Goal: Information Seeking & Learning: Learn about a topic

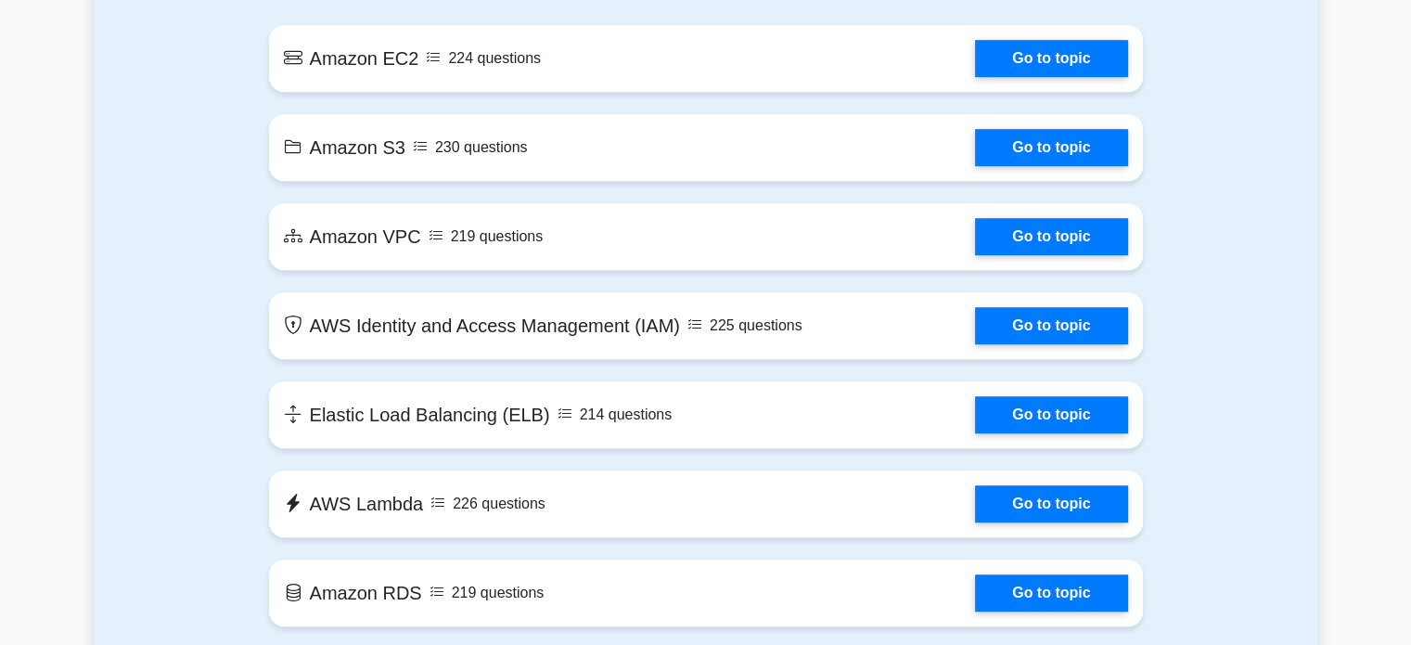
scroll to position [1058, 0]
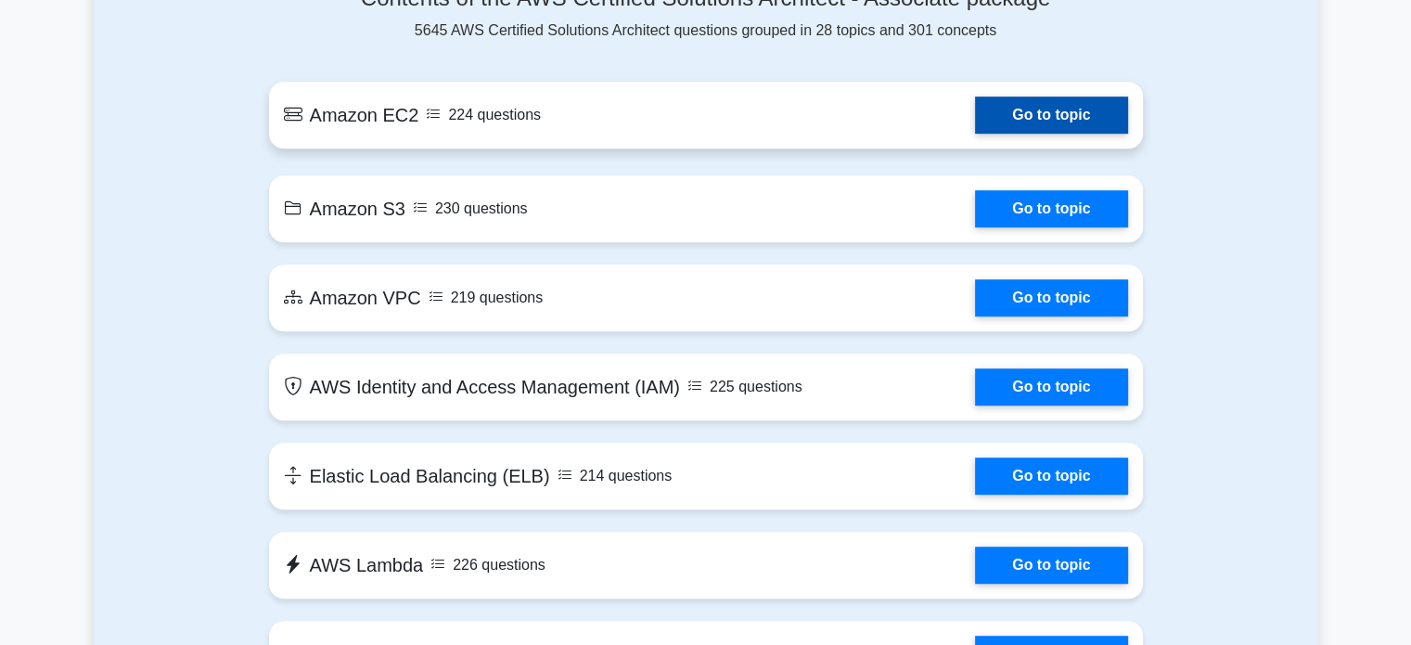
click at [975, 115] on link "Go to topic" at bounding box center [1051, 115] width 152 height 37
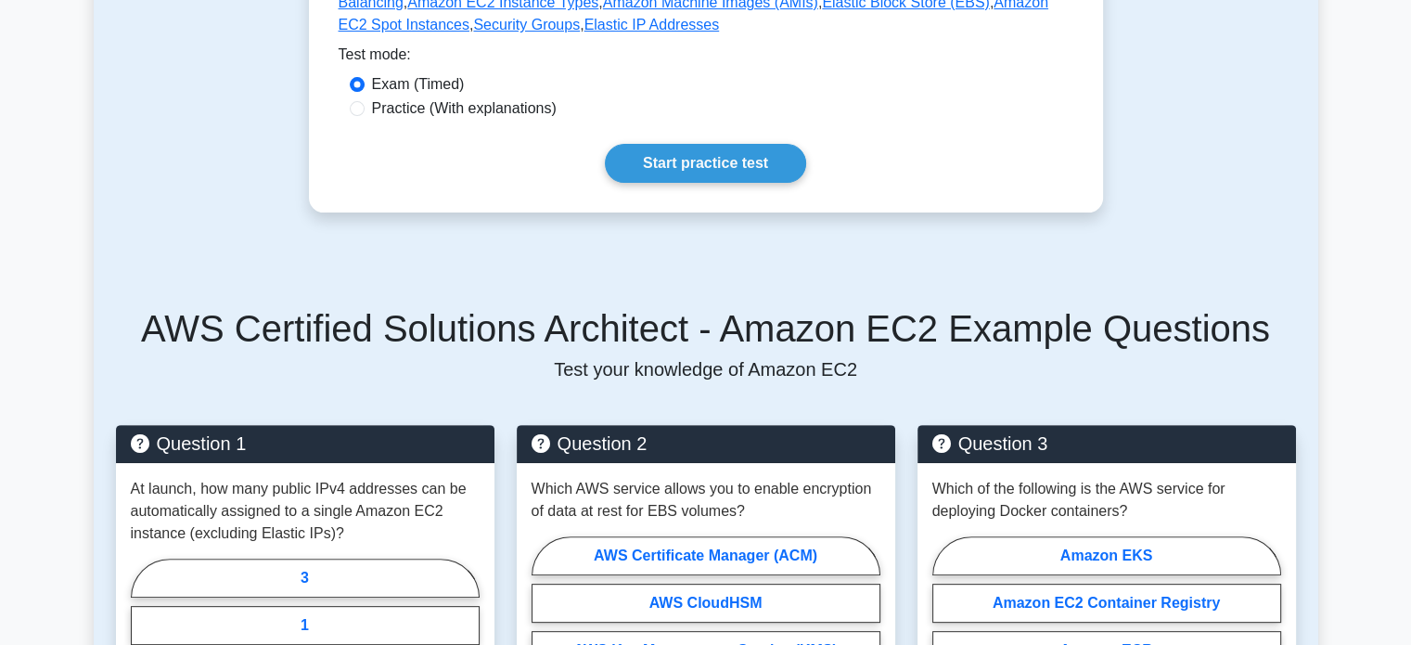
scroll to position [511, 0]
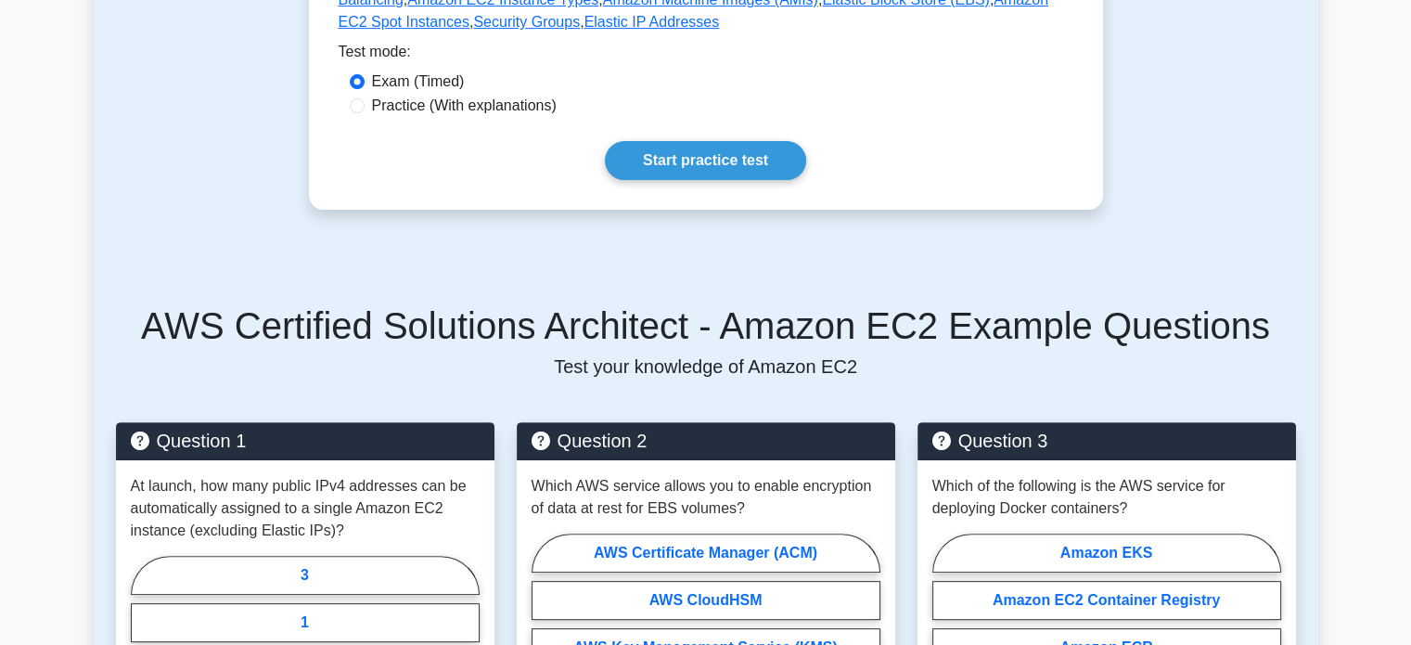
click at [509, 114] on label "Practice (With explanations)" at bounding box center [464, 106] width 185 height 22
click at [365, 113] on input "Practice (With explanations)" at bounding box center [357, 105] width 15 height 15
radio input "true"
click at [645, 155] on link "Start practice test" at bounding box center [705, 160] width 201 height 39
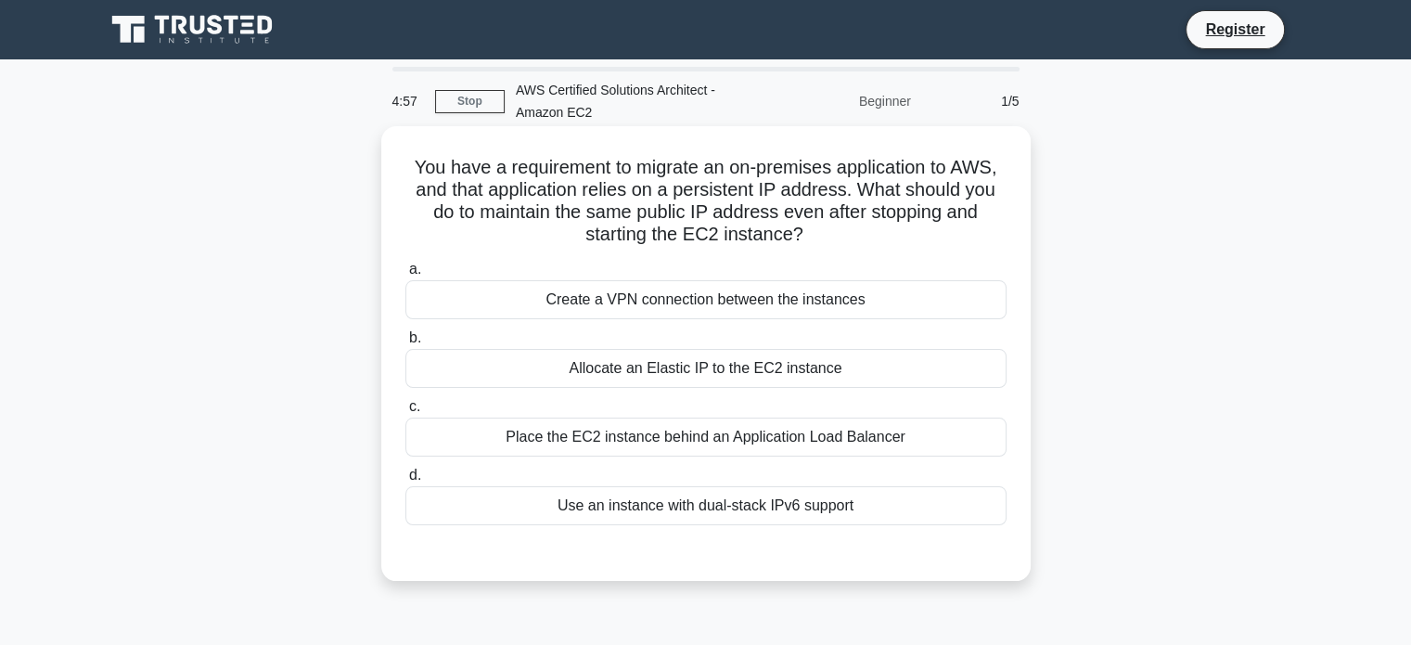
click at [676, 302] on div "Create a VPN connection between the instances" at bounding box center [706, 299] width 601 height 39
click at [406, 276] on input "a. Create a VPN connection between the instances" at bounding box center [406, 270] width 0 height 12
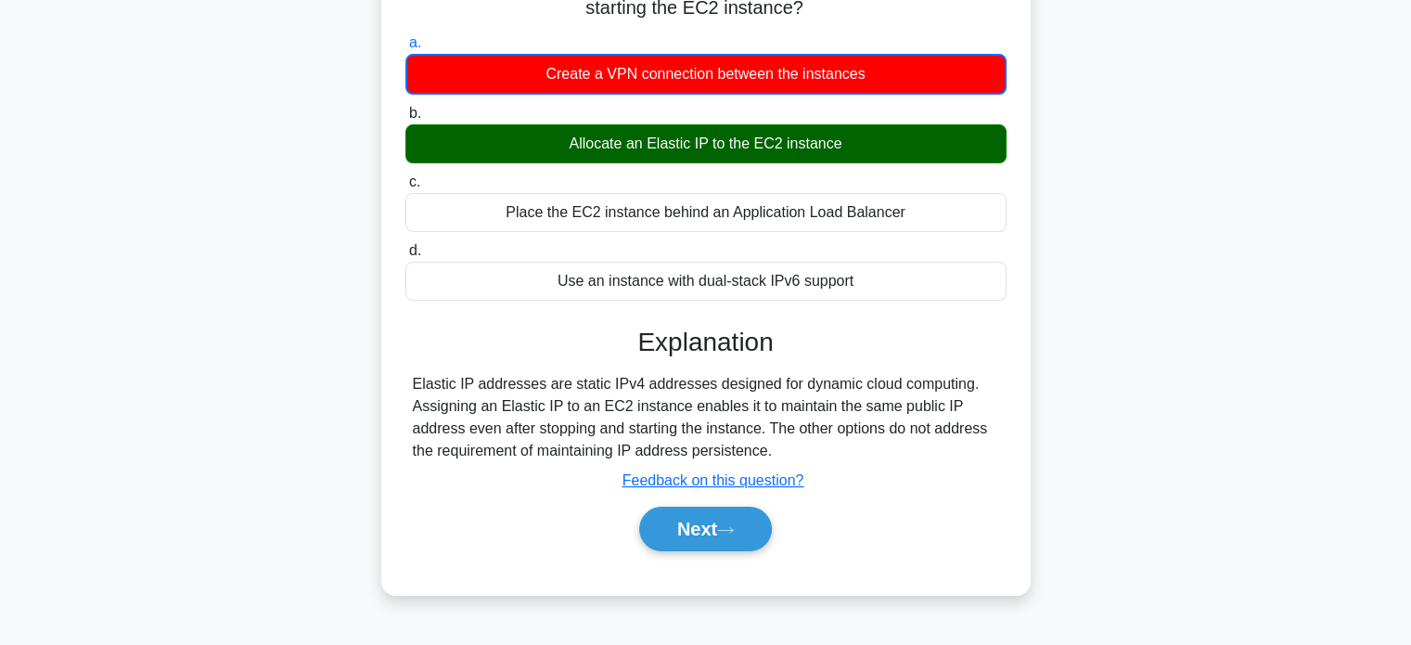
scroll to position [226, 0]
click at [702, 547] on button "Next" at bounding box center [705, 529] width 133 height 45
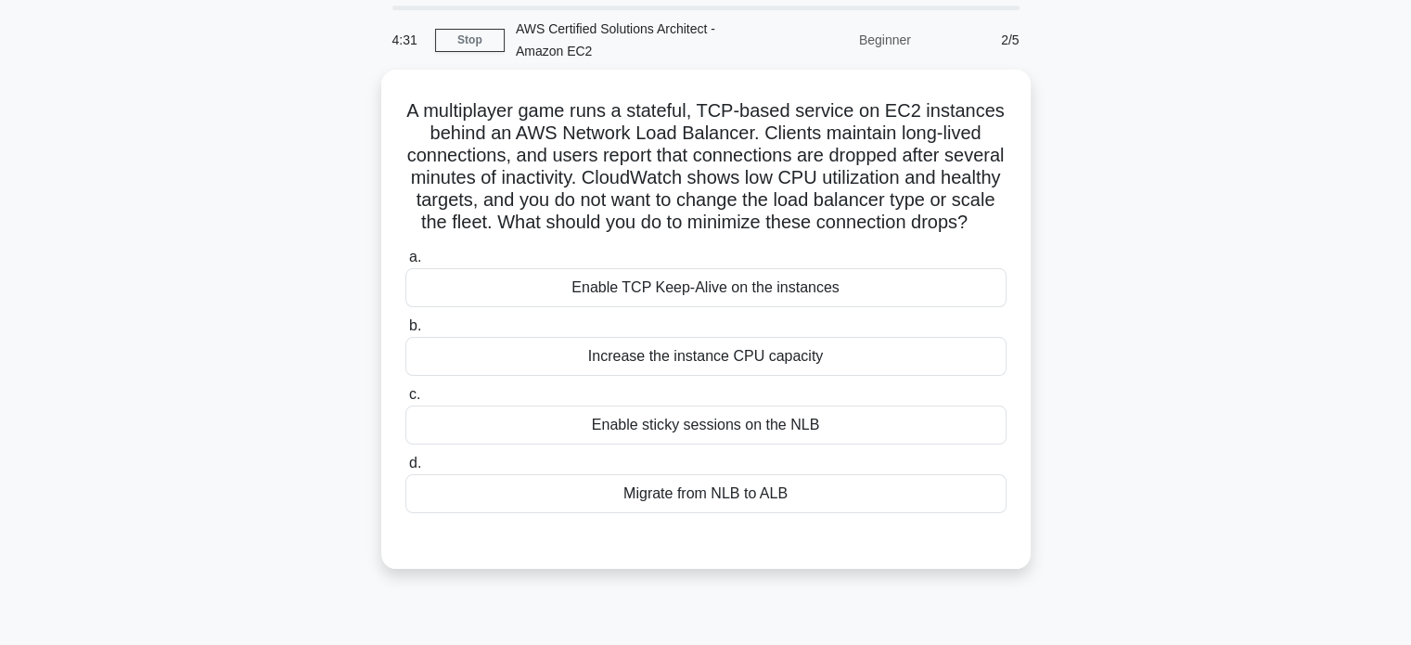
scroll to position [59, 0]
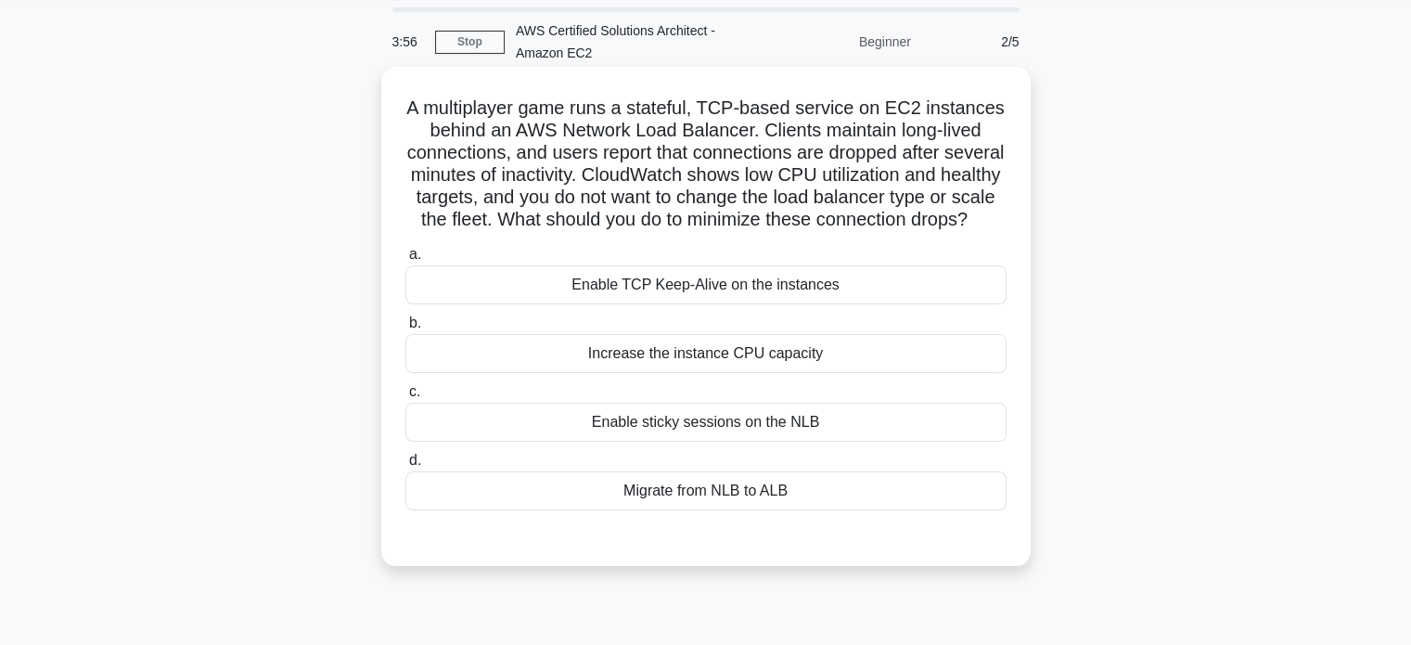
click at [667, 300] on div "Enable TCP Keep-Alive on the instances" at bounding box center [706, 284] width 601 height 39
click at [406, 261] on input "a. Enable TCP Keep-Alive on the instances" at bounding box center [406, 255] width 0 height 12
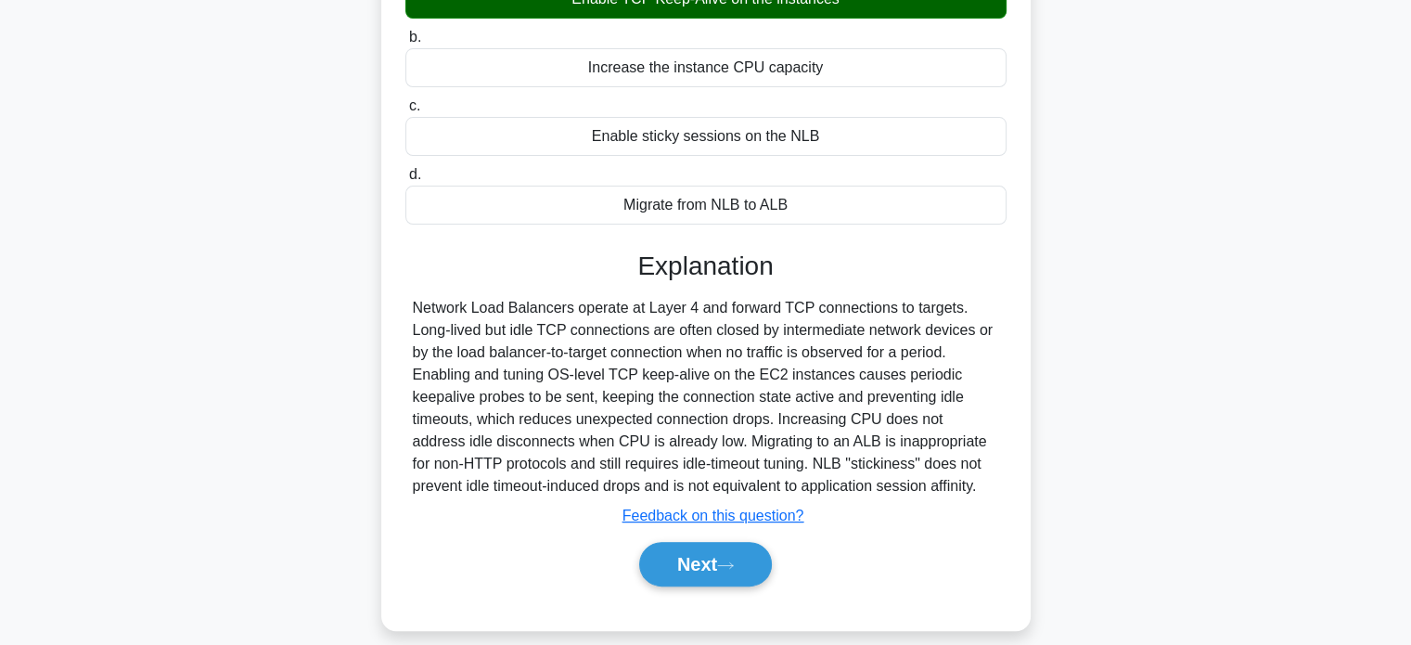
scroll to position [386, 0]
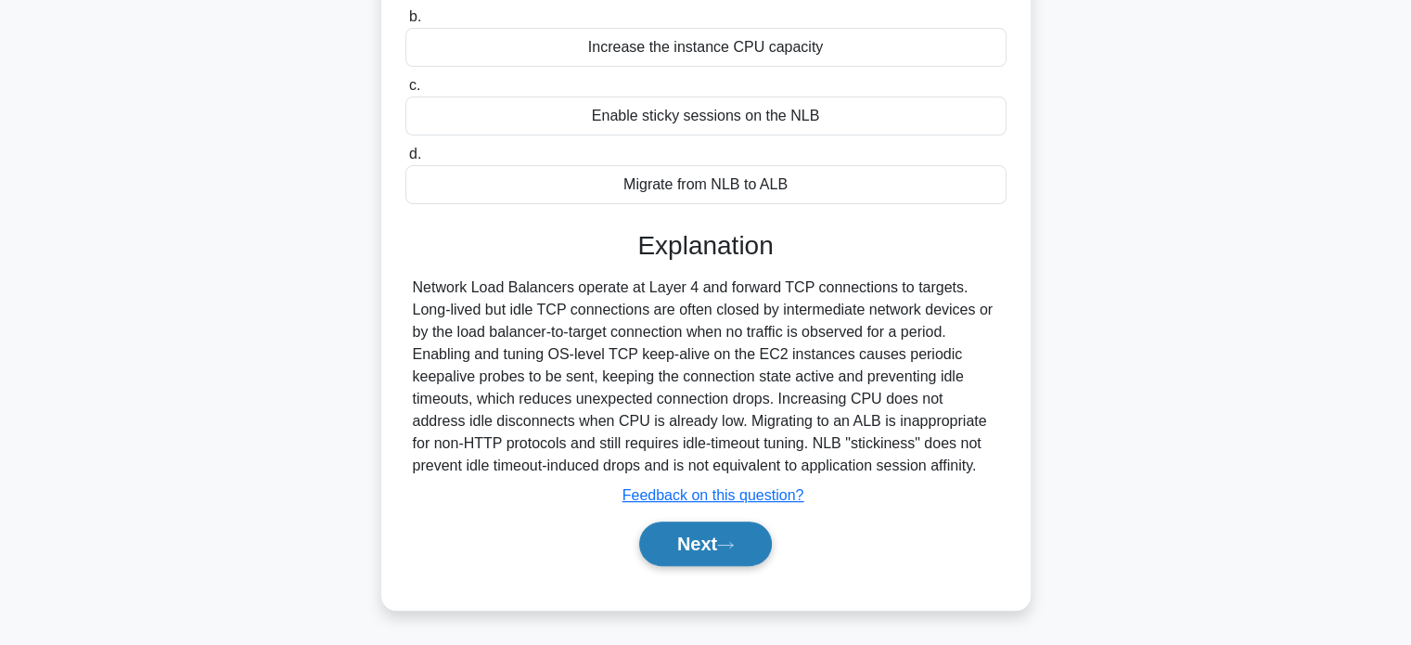
click at [734, 544] on icon at bounding box center [725, 545] width 17 height 10
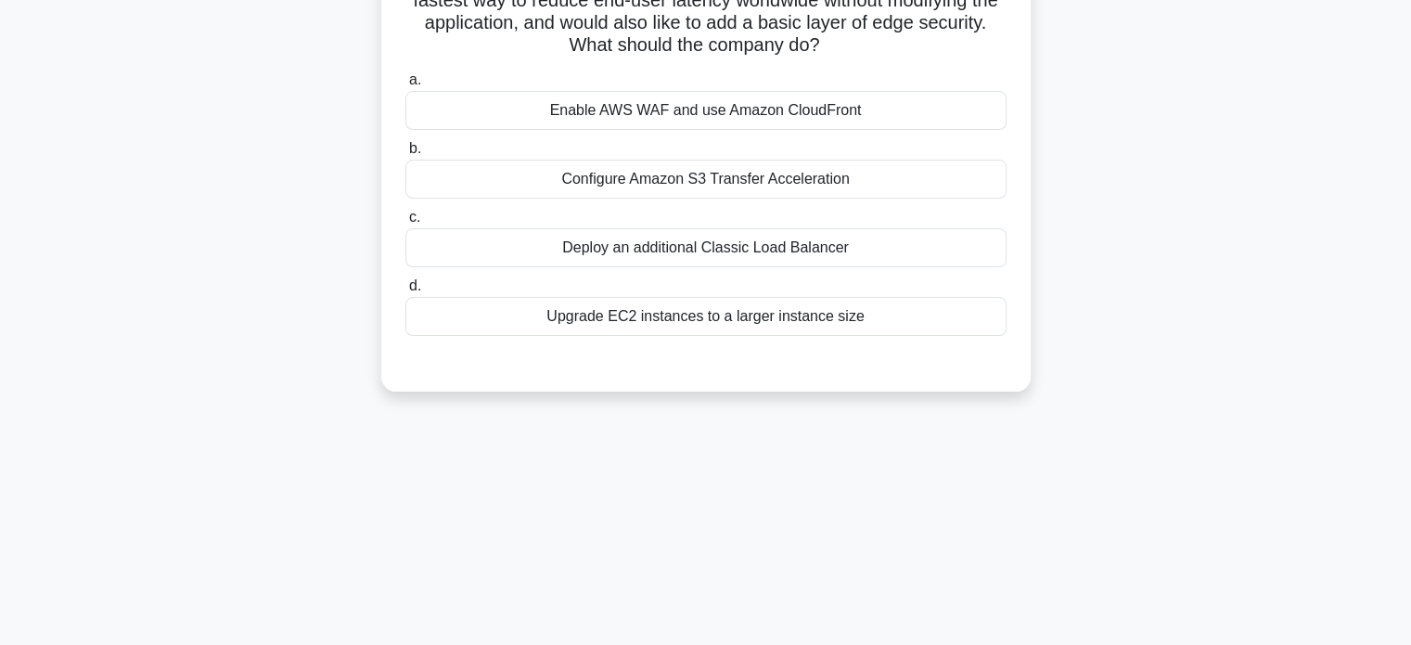
scroll to position [79, 0]
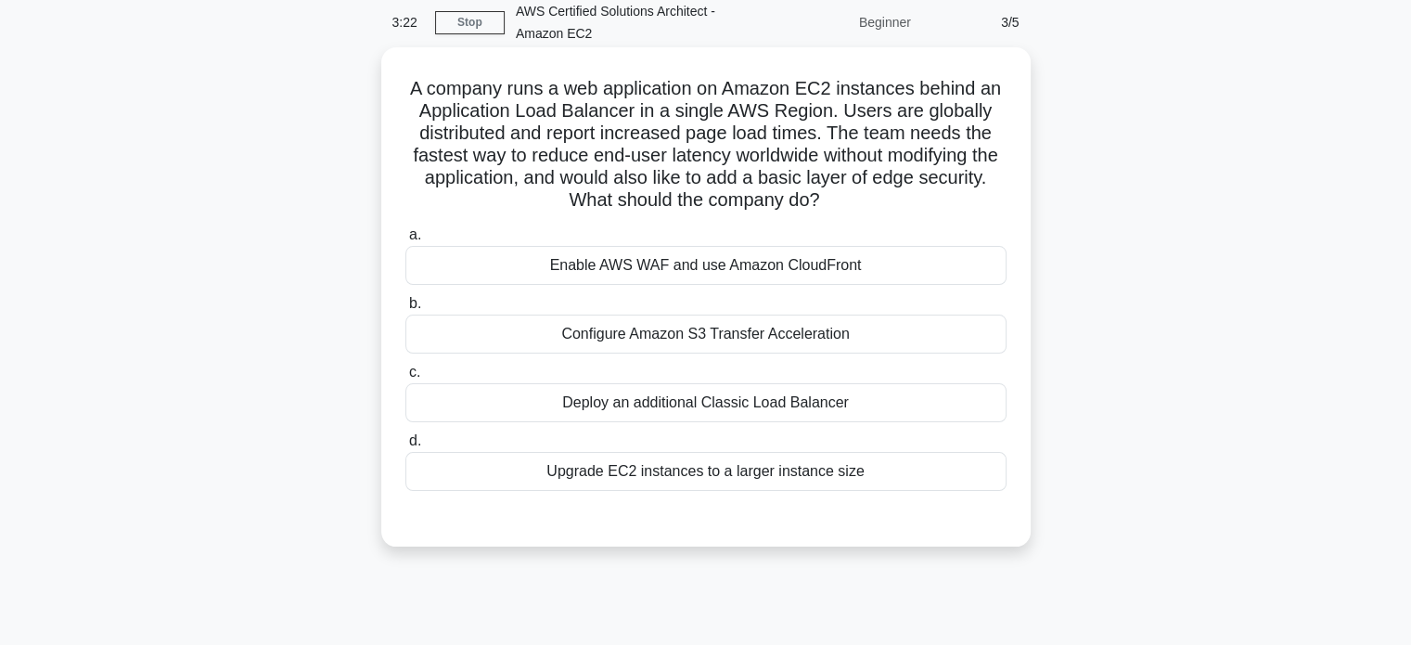
click at [597, 267] on div "Enable AWS WAF and use Amazon CloudFront" at bounding box center [706, 265] width 601 height 39
click at [406, 241] on input "a. Enable AWS WAF and use Amazon CloudFront" at bounding box center [406, 235] width 0 height 12
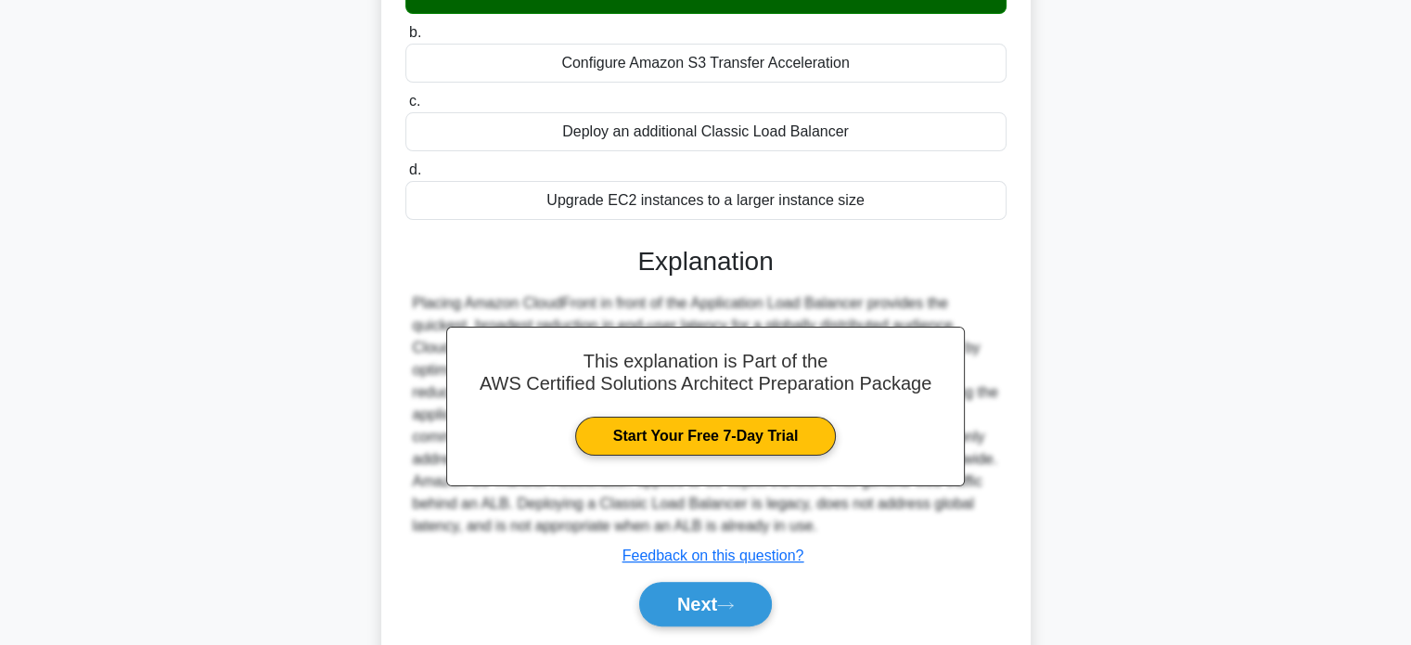
scroll to position [357, 0]
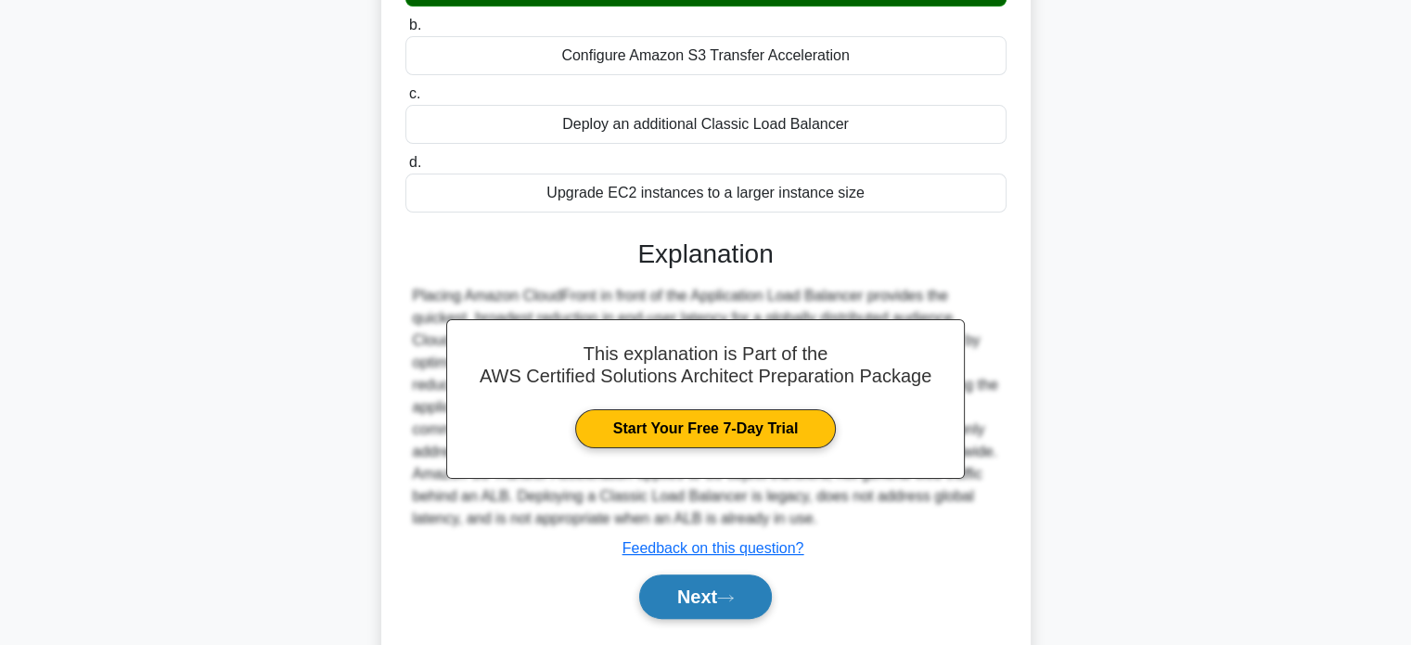
click at [745, 587] on button "Next" at bounding box center [705, 596] width 133 height 45
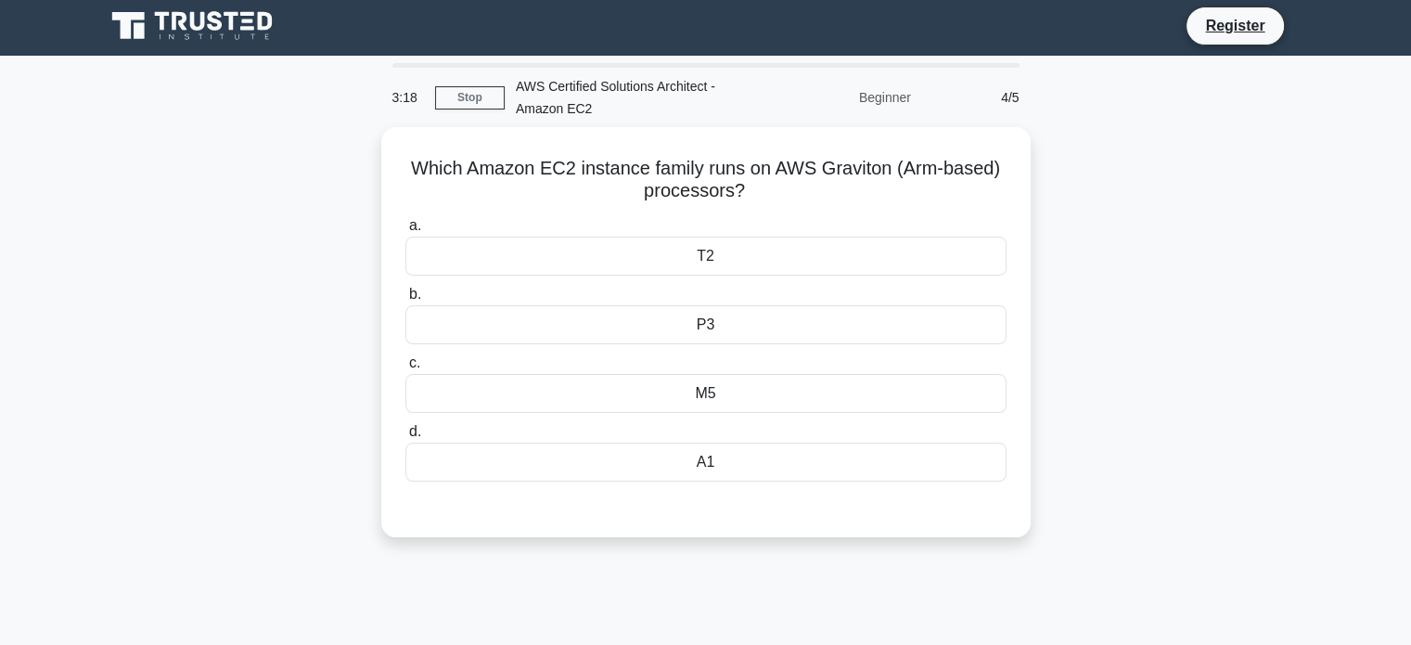
scroll to position [0, 0]
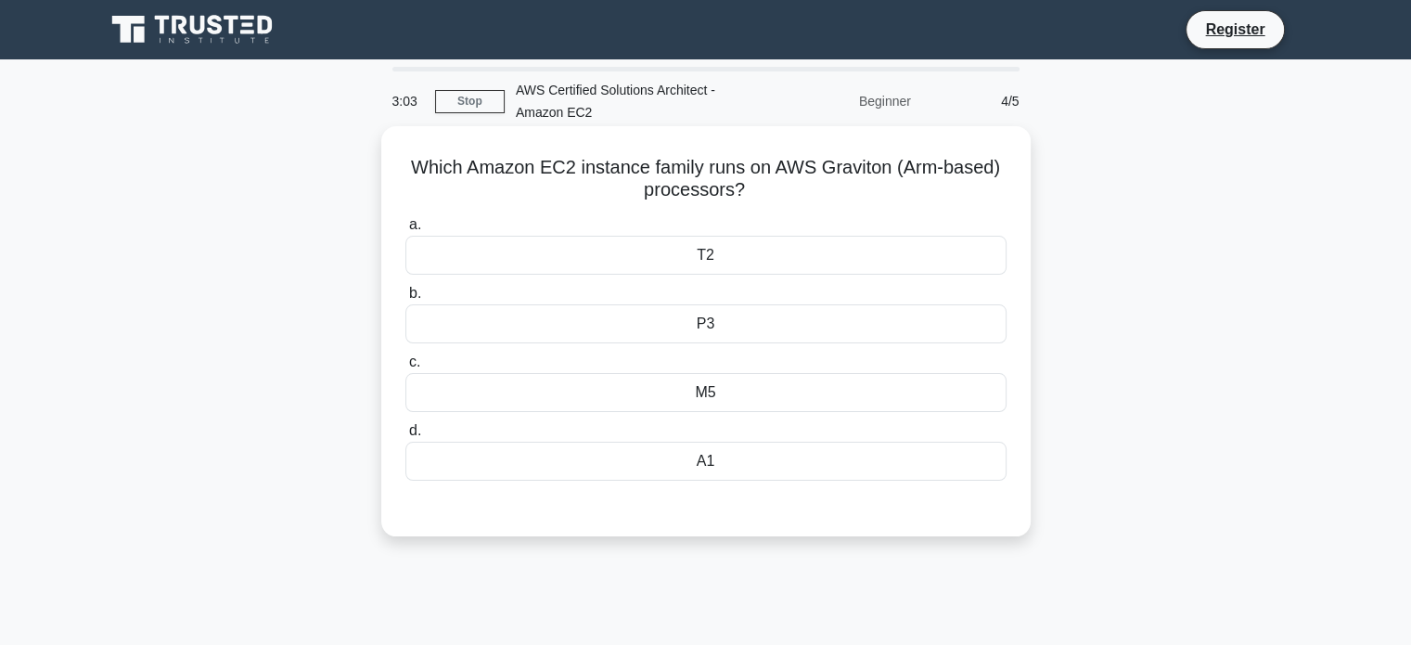
click at [715, 251] on div "T2" at bounding box center [706, 255] width 601 height 39
click at [406, 231] on input "a. T2" at bounding box center [406, 225] width 0 height 12
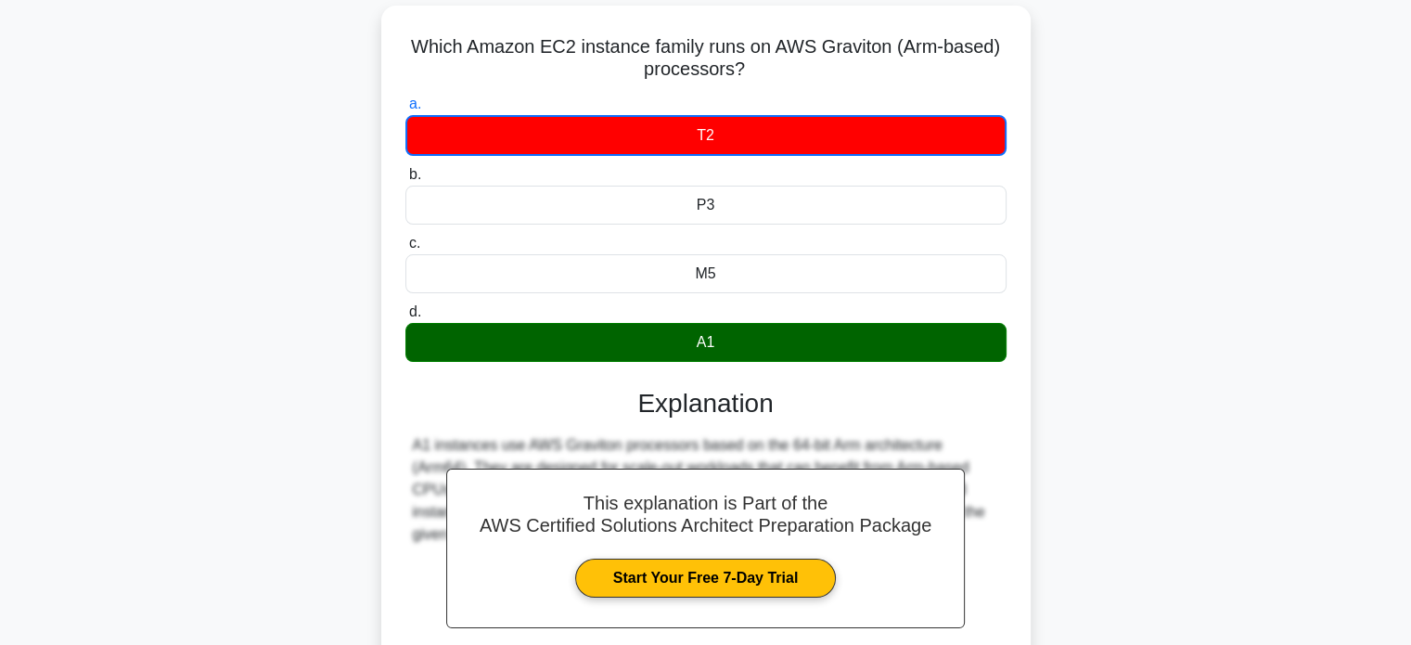
scroll to position [357, 0]
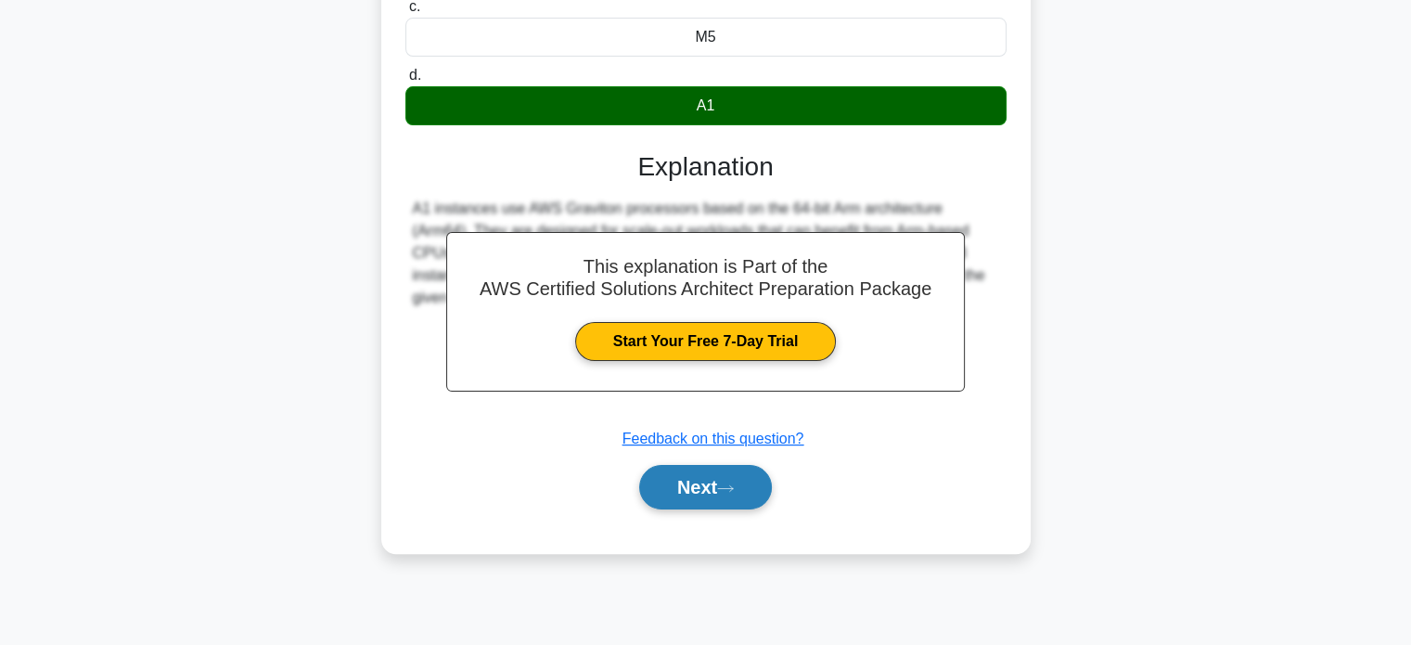
click at [751, 475] on button "Next" at bounding box center [705, 487] width 133 height 45
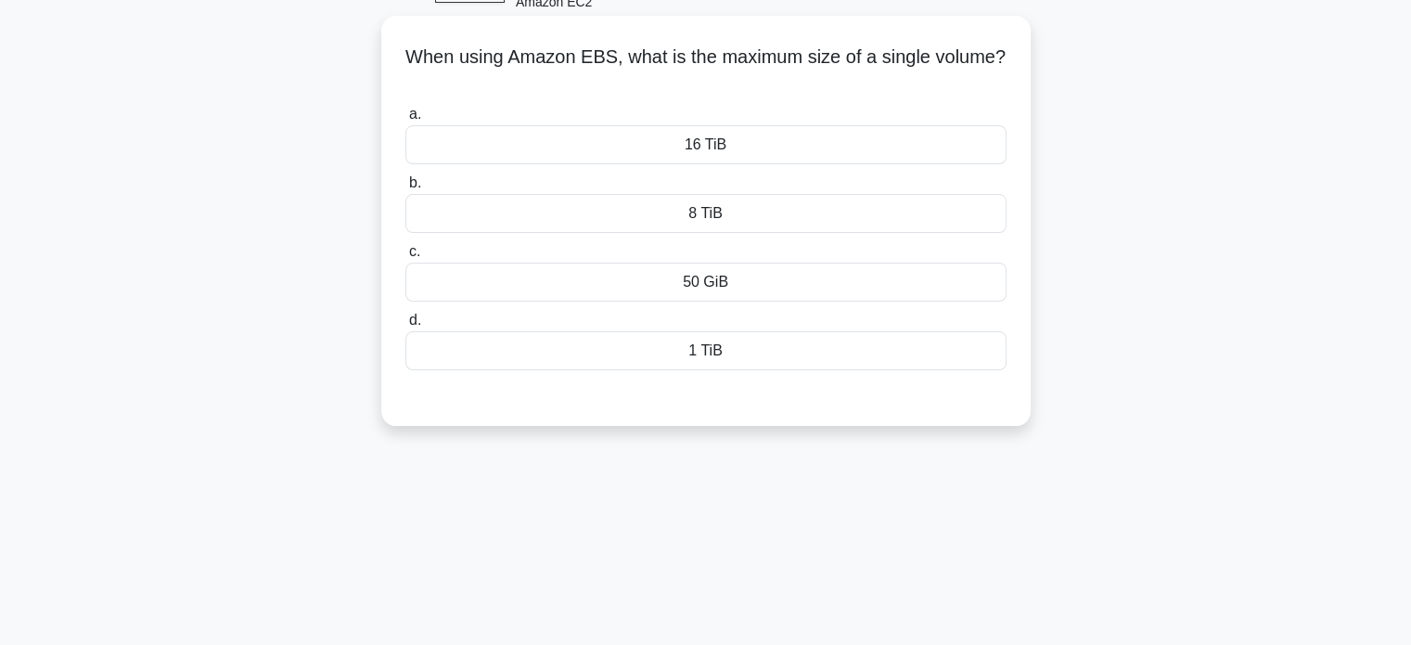
scroll to position [79, 0]
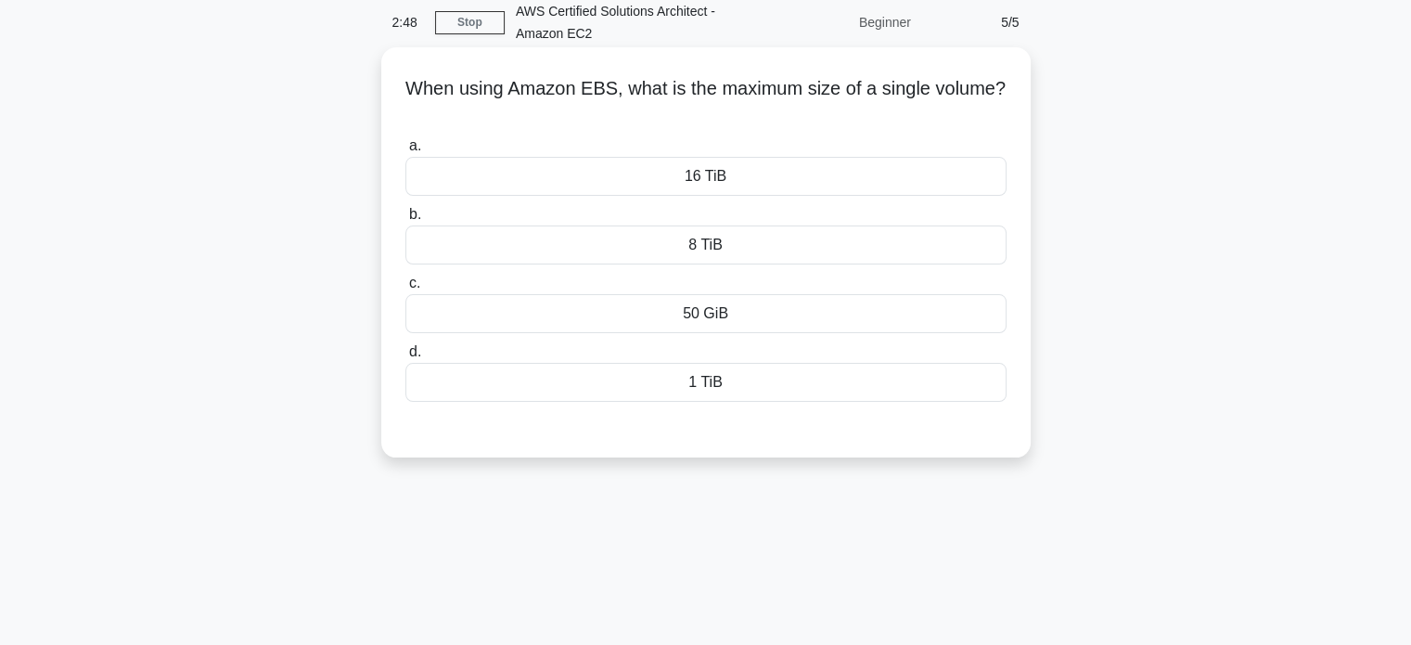
click at [713, 317] on div "50 GiB" at bounding box center [706, 313] width 601 height 39
click at [406, 290] on input "c. 50 GiB" at bounding box center [406, 283] width 0 height 12
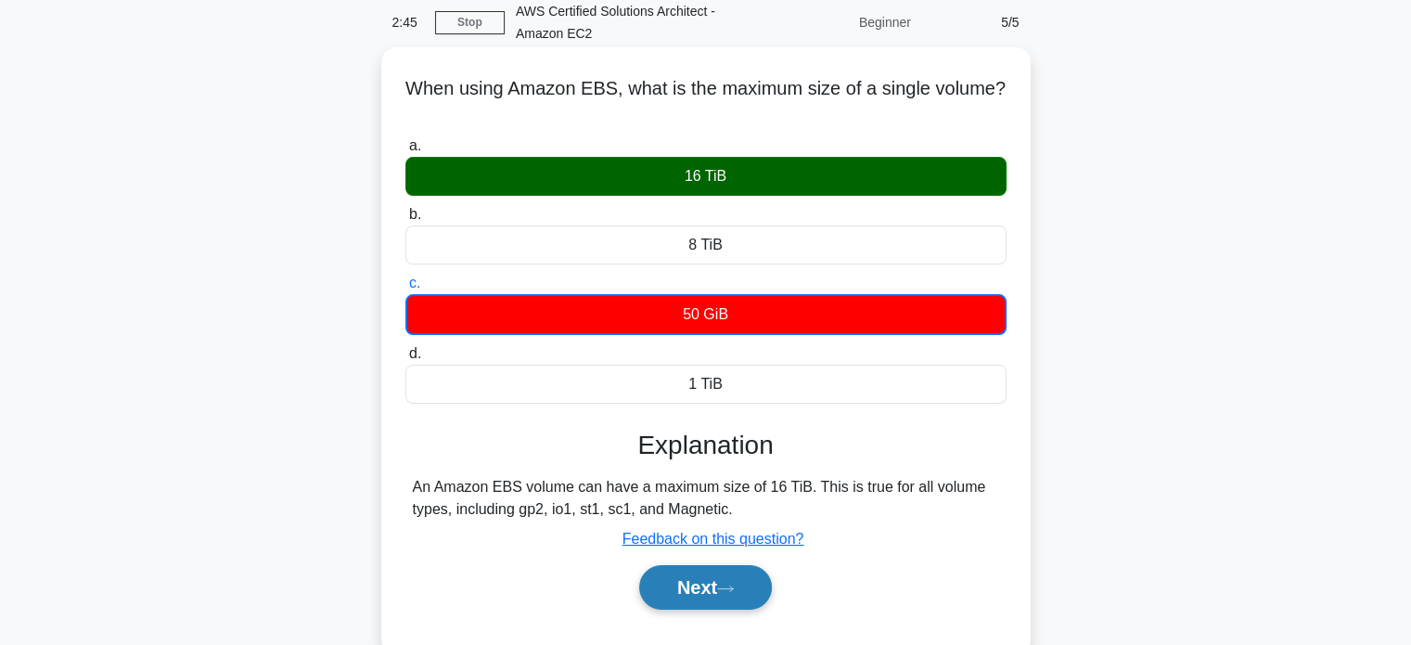
click at [709, 587] on button "Next" at bounding box center [705, 587] width 133 height 45
